Goal: Task Accomplishment & Management: Complete application form

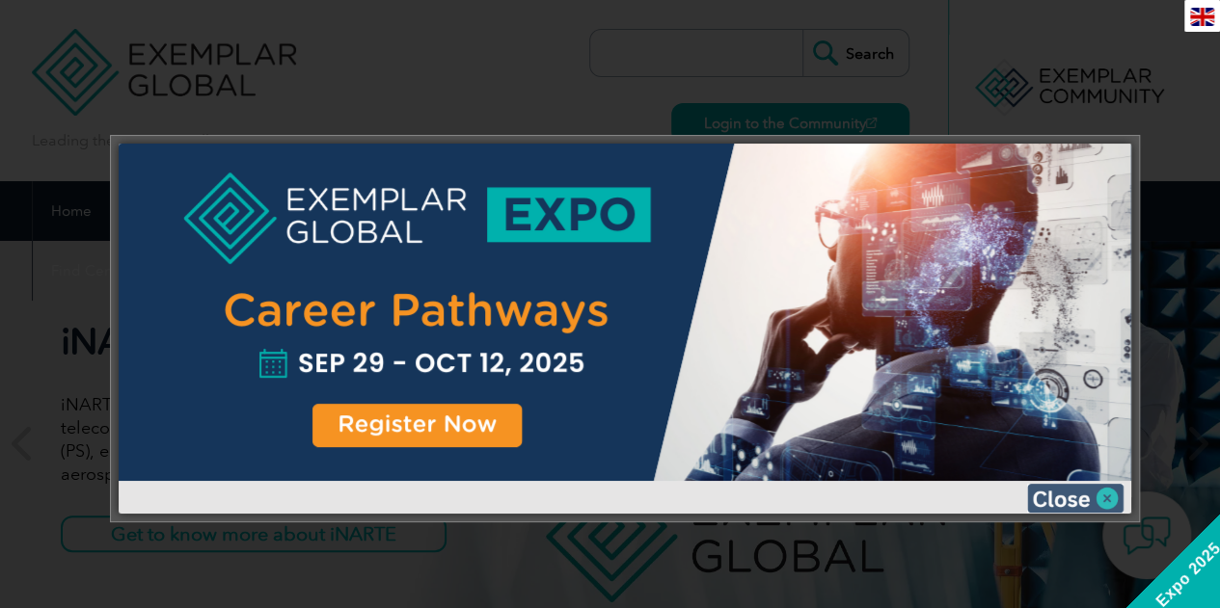
click at [1070, 502] on img at bounding box center [1075, 498] width 96 height 29
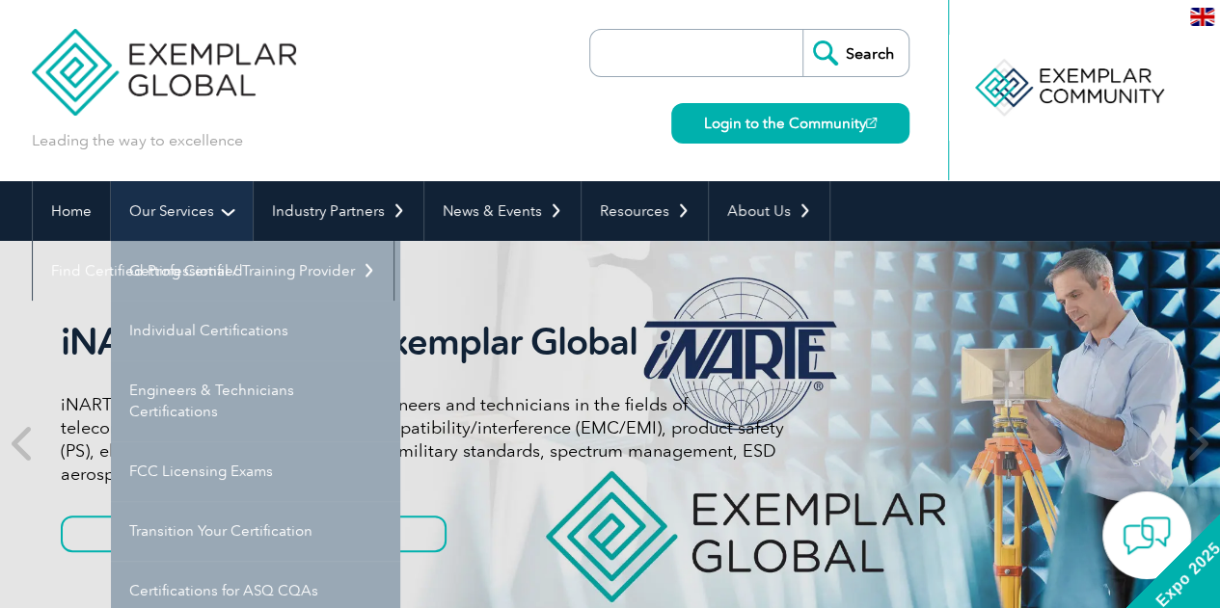
scroll to position [96, 0]
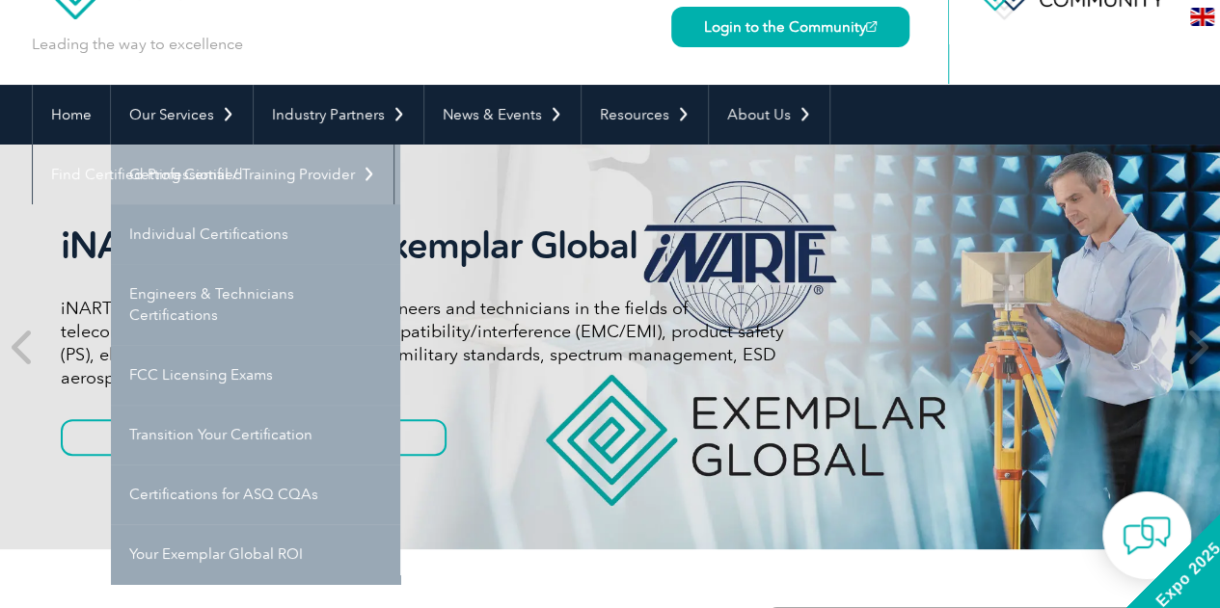
click at [175, 184] on link "Getting Certified" at bounding box center [255, 175] width 289 height 60
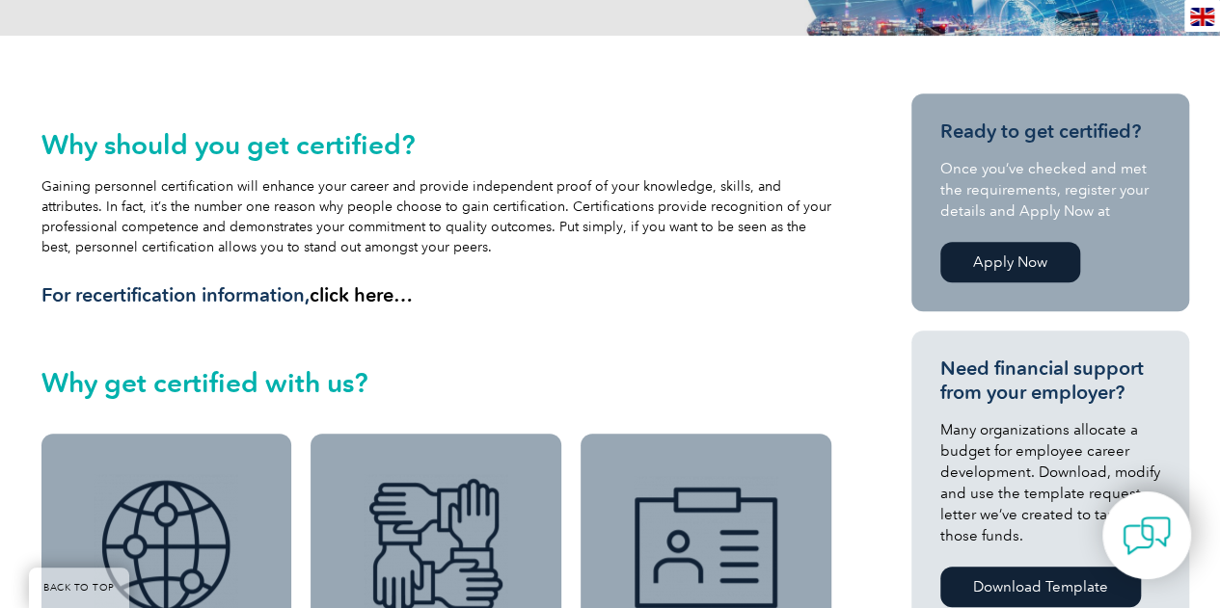
scroll to position [386, 0]
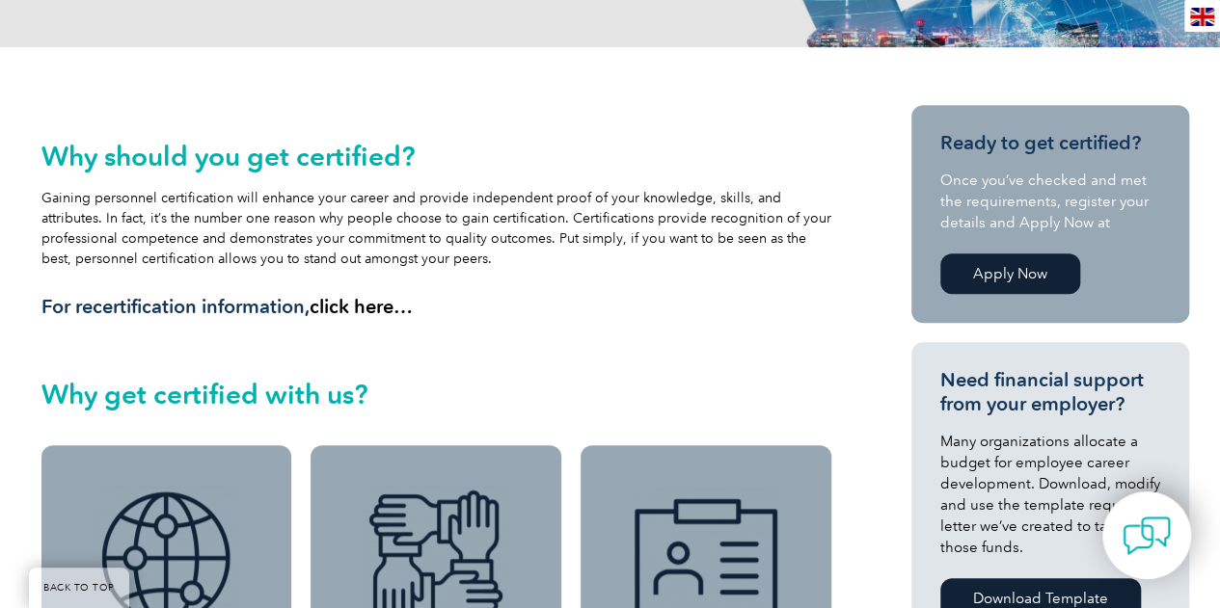
click at [1028, 265] on link "Apply Now" at bounding box center [1010, 274] width 140 height 40
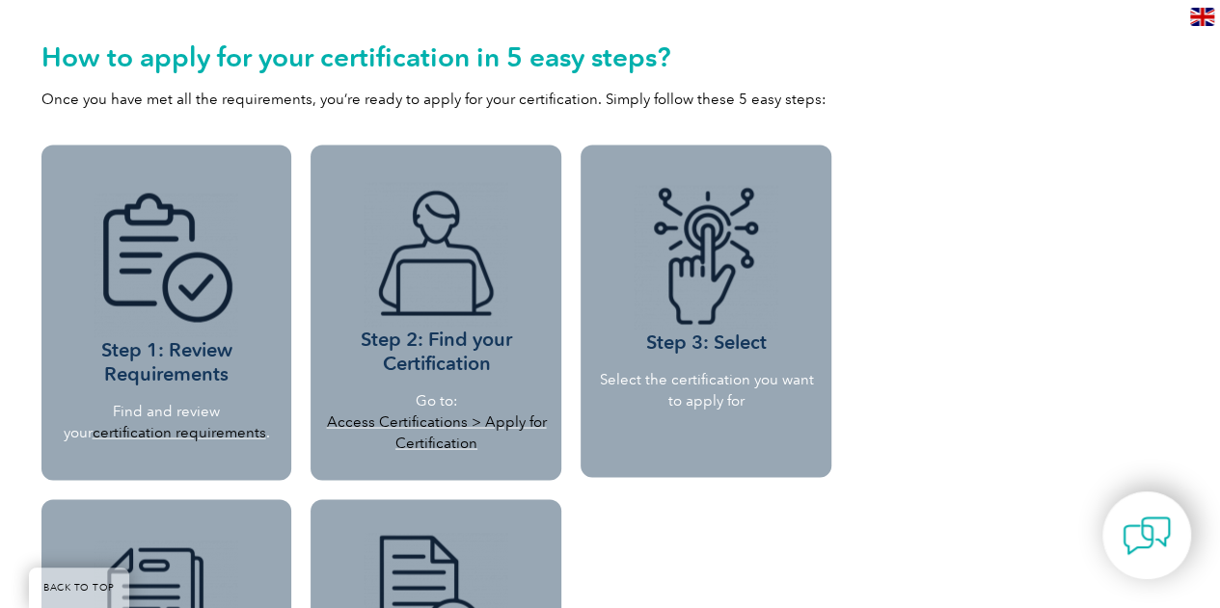
scroll to position [1639, 0]
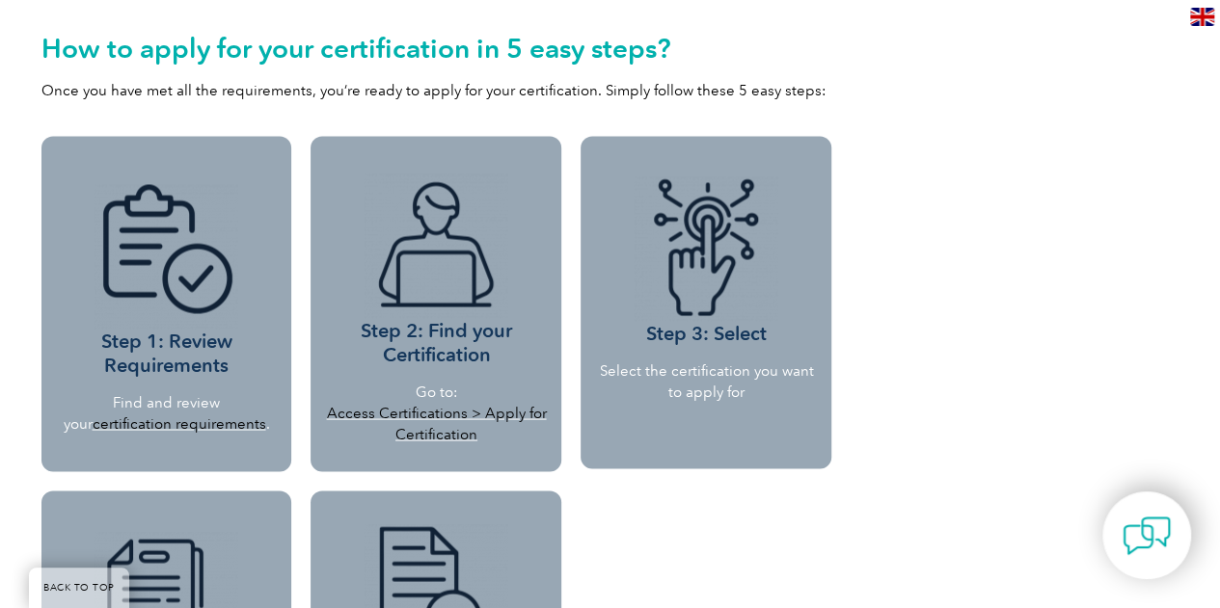
click at [165, 425] on link "certification requirements" at bounding box center [180, 423] width 174 height 17
